Goal: Navigation & Orientation: Go to known website

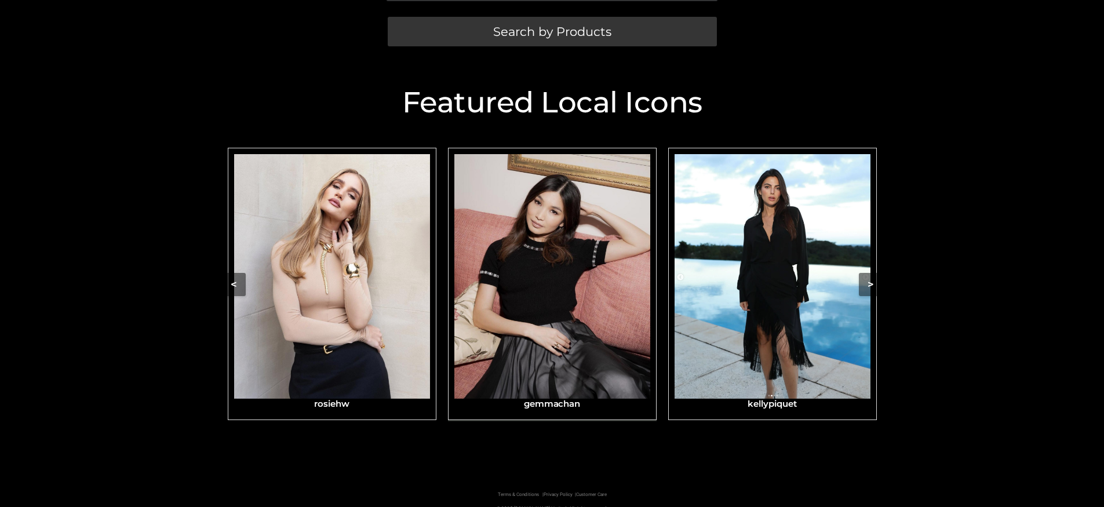
scroll to position [365, 0]
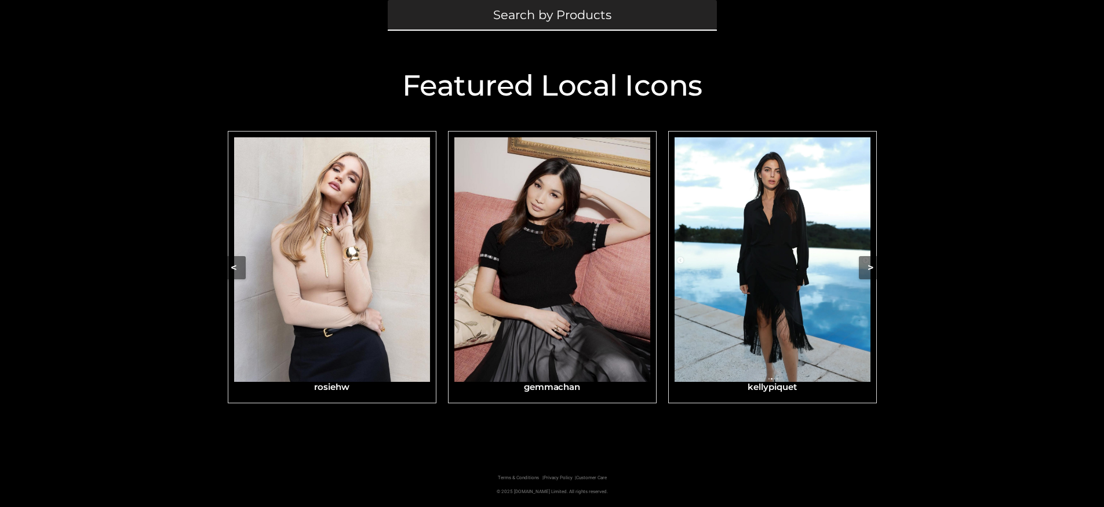
click at [563, 20] on span "Search by Products" at bounding box center [552, 15] width 118 height 12
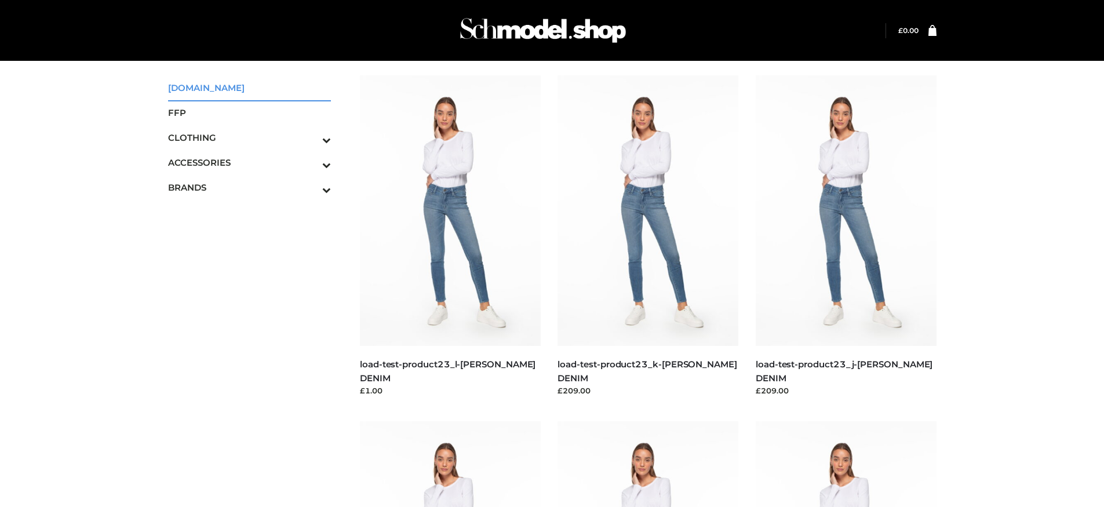
click at [221, 93] on span "[DOMAIN_NAME]" at bounding box center [249, 87] width 163 height 13
